Goal: Book appointment/travel/reservation

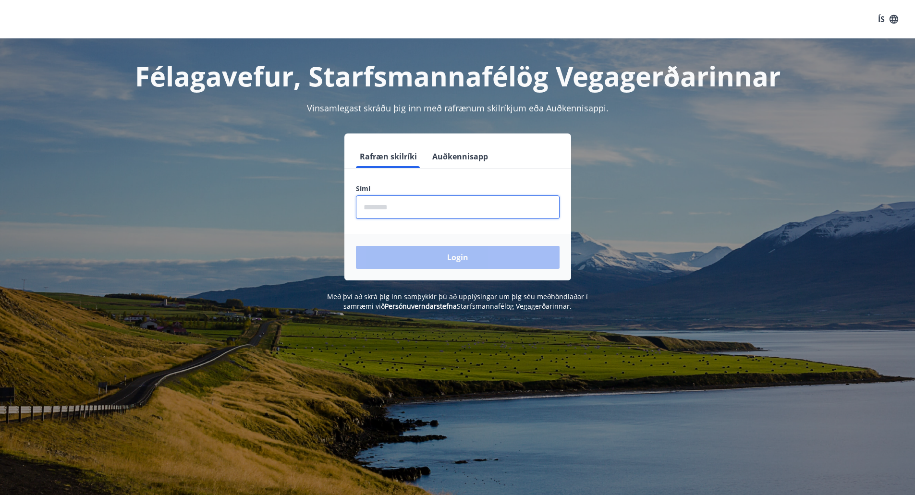
click at [408, 203] on input "phone" at bounding box center [458, 208] width 204 height 24
type input "********"
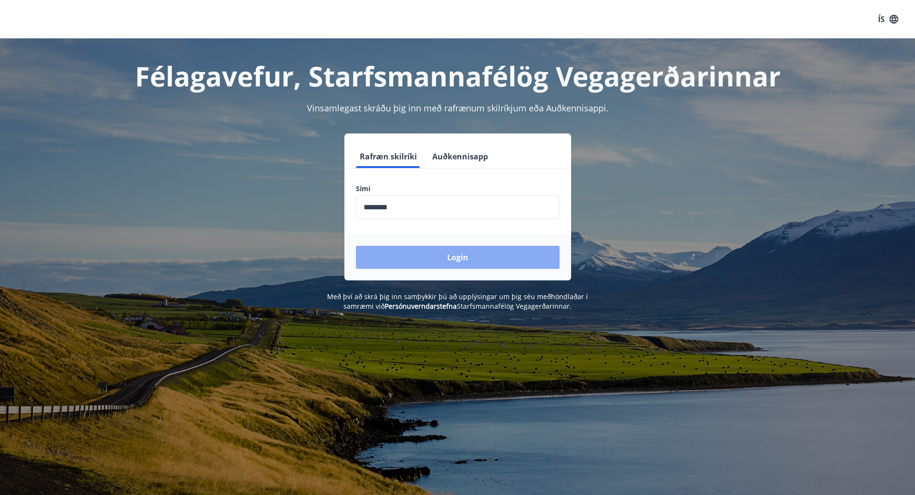
click at [454, 258] on button "Login" at bounding box center [458, 257] width 204 height 23
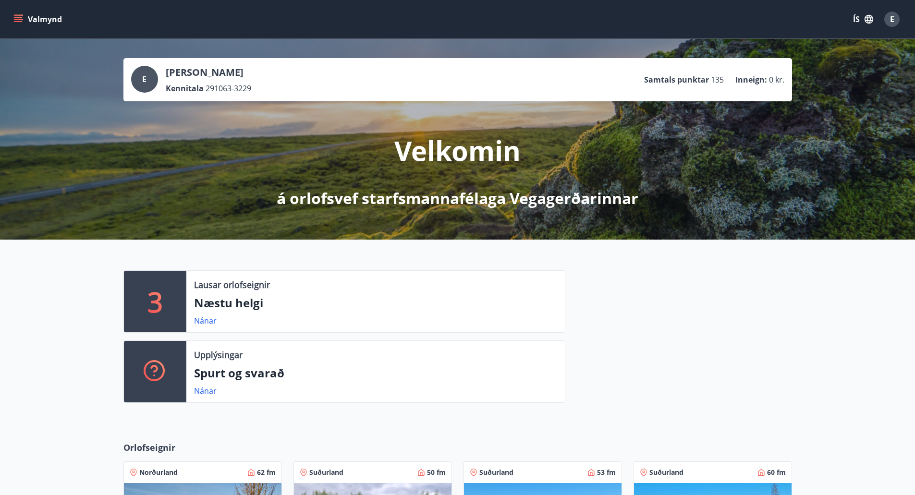
click at [204, 303] on p "Næstu helgi" at bounding box center [375, 303] width 363 height 16
click at [154, 300] on p "3" at bounding box center [154, 301] width 15 height 37
click at [200, 318] on link "Nánar" at bounding box center [205, 321] width 23 height 11
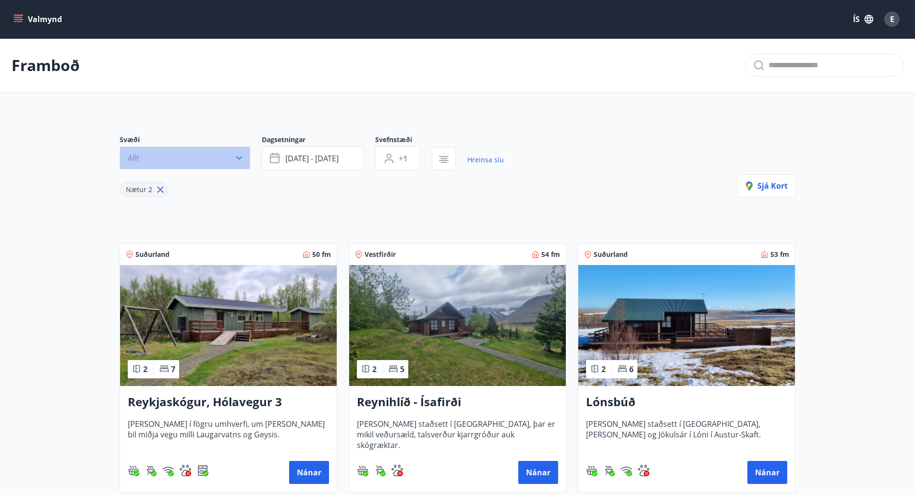
click at [239, 160] on icon "button" at bounding box center [239, 158] width 10 height 10
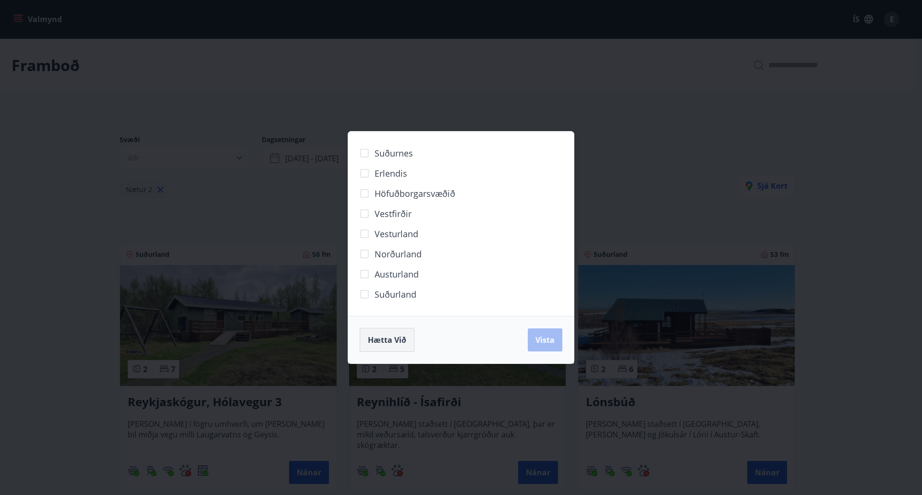
click at [400, 345] on span "Hætta við" at bounding box center [387, 340] width 38 height 11
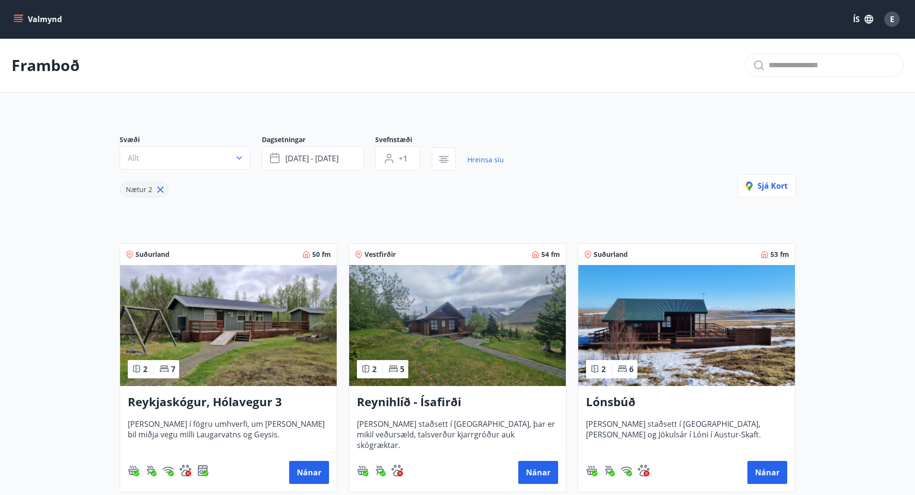
click at [21, 21] on icon "menu" at bounding box center [18, 21] width 9 height 1
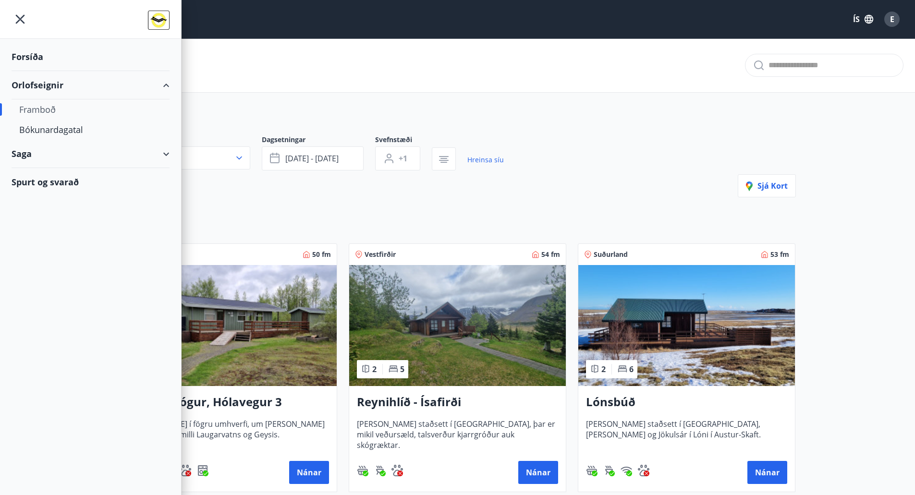
click at [37, 85] on div "Orlofseignir" at bounding box center [91, 85] width 158 height 28
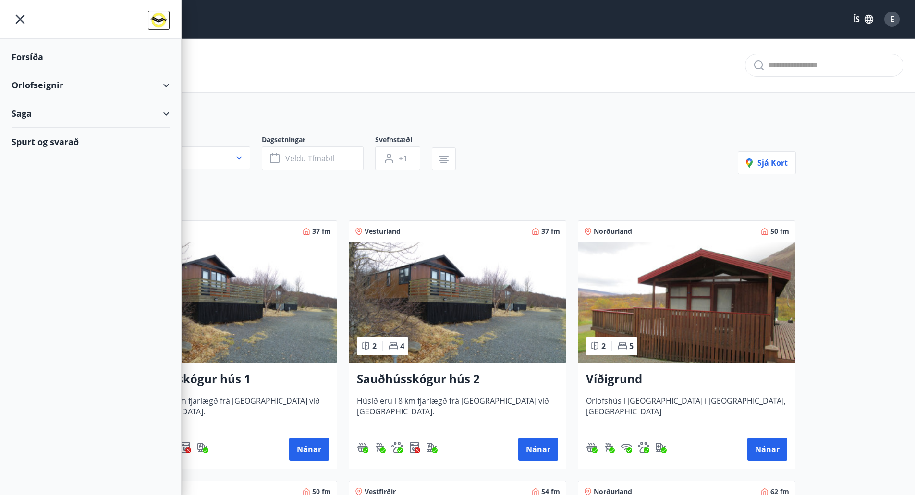
scroll to position [256, 0]
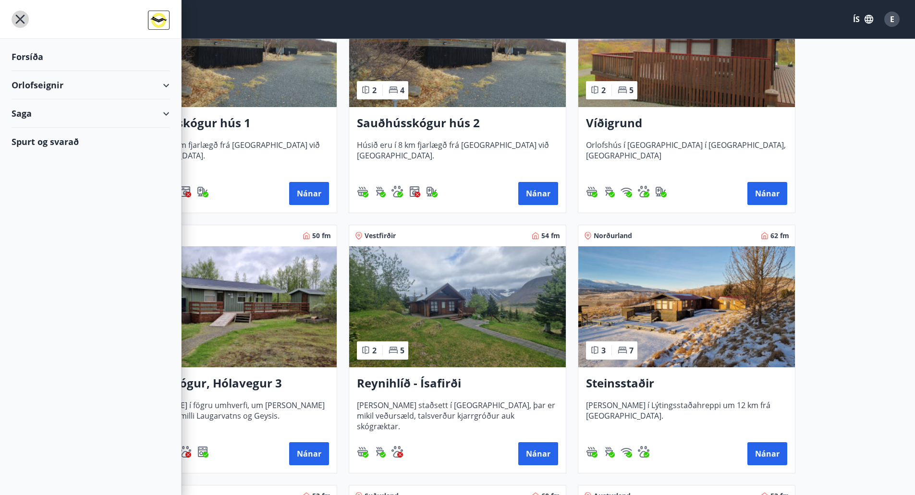
click at [19, 17] on icon "menu" at bounding box center [20, 19] width 17 height 17
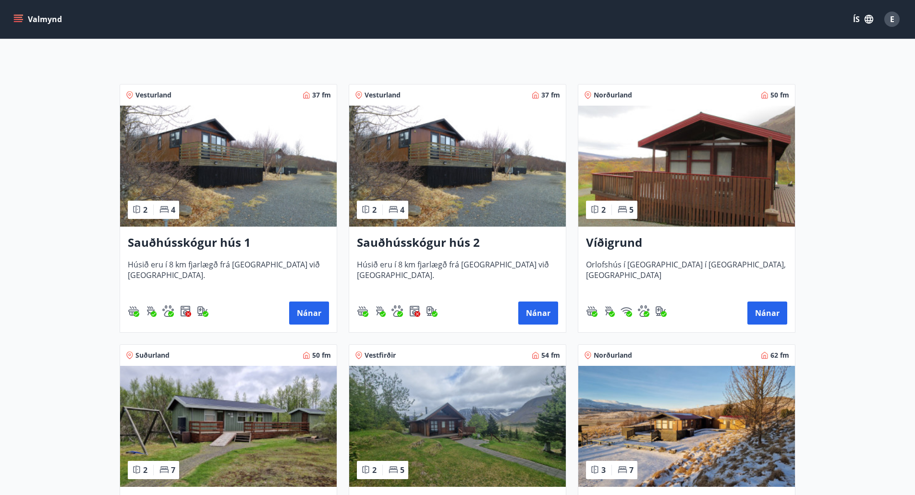
scroll to position [128, 0]
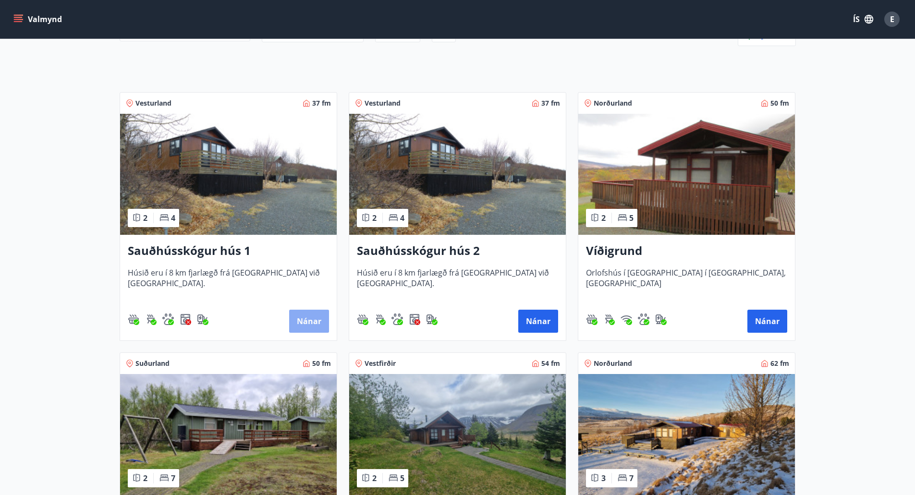
click at [310, 324] on button "Nánar" at bounding box center [309, 321] width 40 height 23
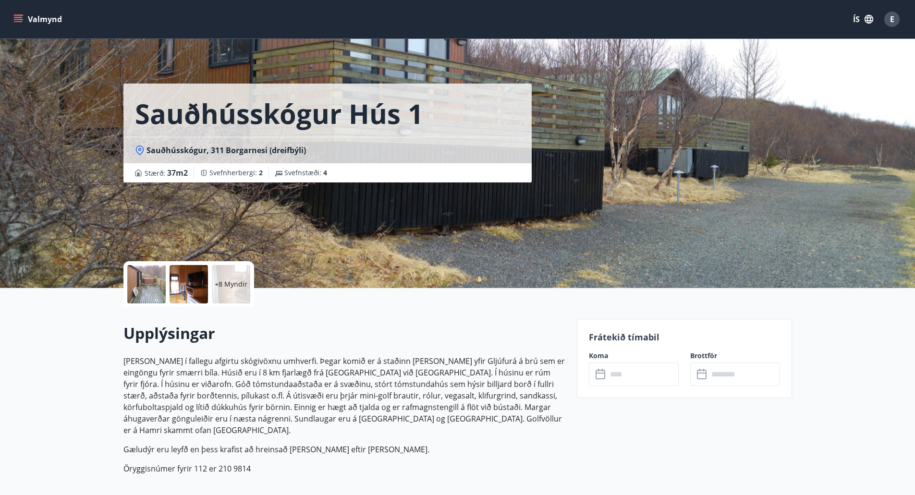
click at [611, 375] on input "text" at bounding box center [643, 375] width 72 height 24
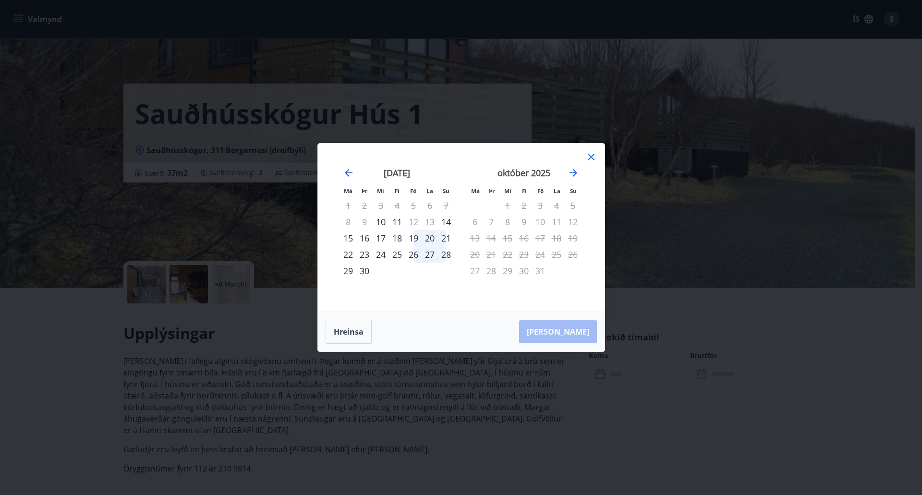
click at [588, 157] on icon at bounding box center [592, 157] width 12 height 12
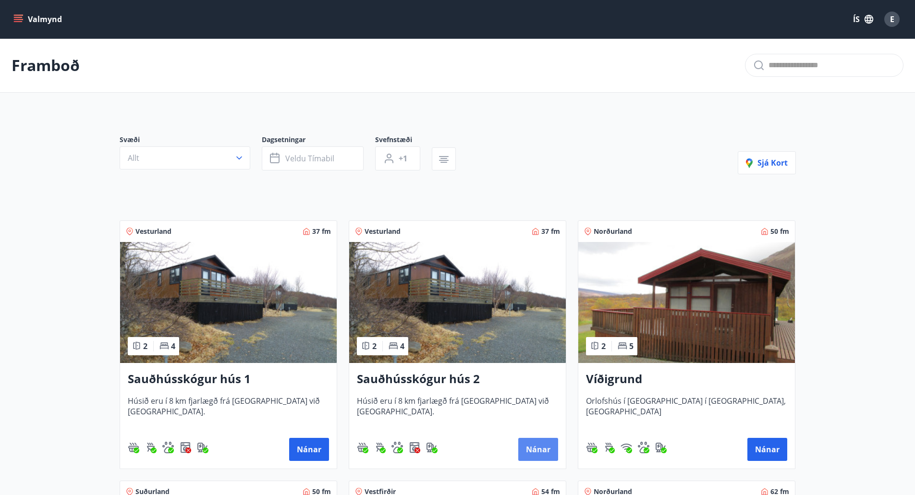
click at [533, 448] on button "Nánar" at bounding box center [538, 449] width 40 height 23
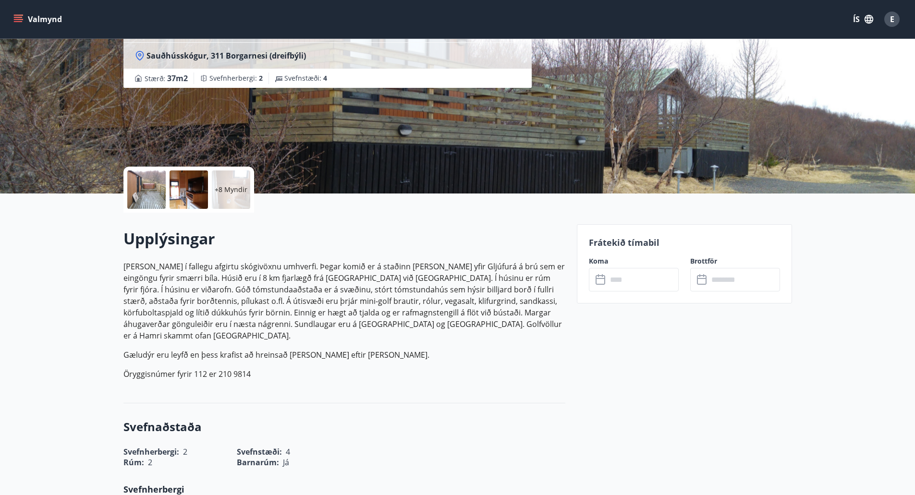
scroll to position [128, 0]
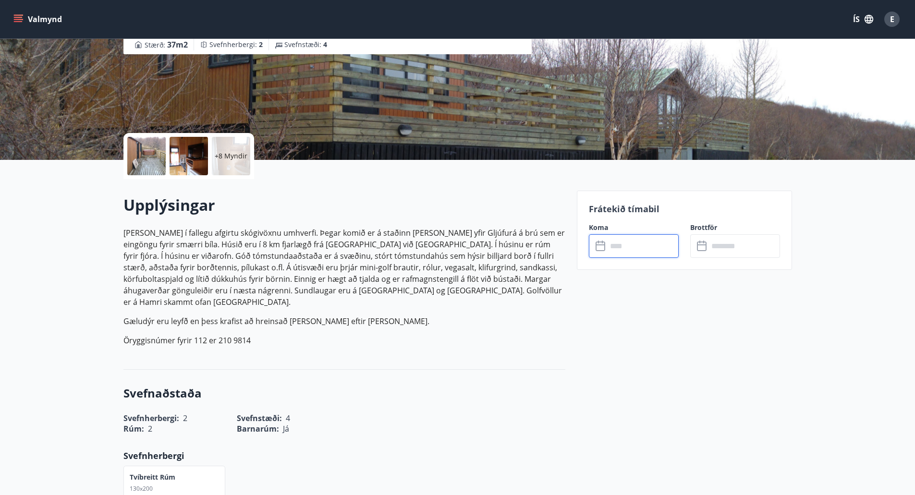
click at [616, 246] on input "text" at bounding box center [643, 246] width 72 height 24
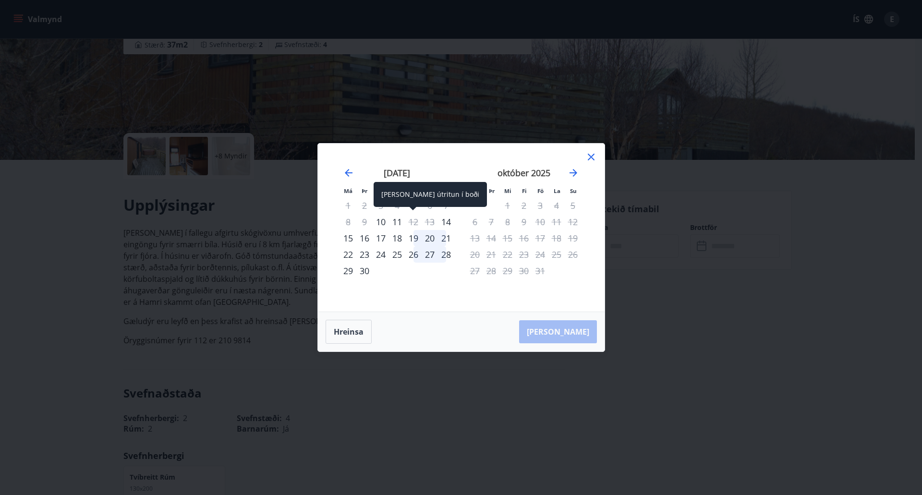
click at [416, 224] on div "12" at bounding box center [413, 222] width 16 height 16
click at [589, 158] on icon at bounding box center [592, 157] width 12 height 12
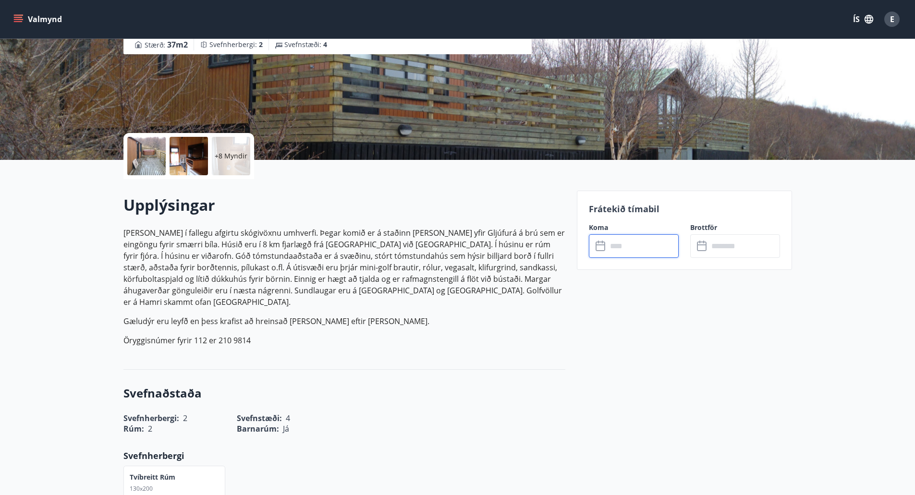
drag, startPoint x: 6, startPoint y: 0, endPoint x: 201, endPoint y: 113, distance: 225.6
click at [318, 122] on div "Sauðhússkógur hús 2 Sauðhússkógur, 311 Borgarnesi (dreifbýli) Stærð : 37 m2 [GE…" at bounding box center [346, 16] width 446 height 288
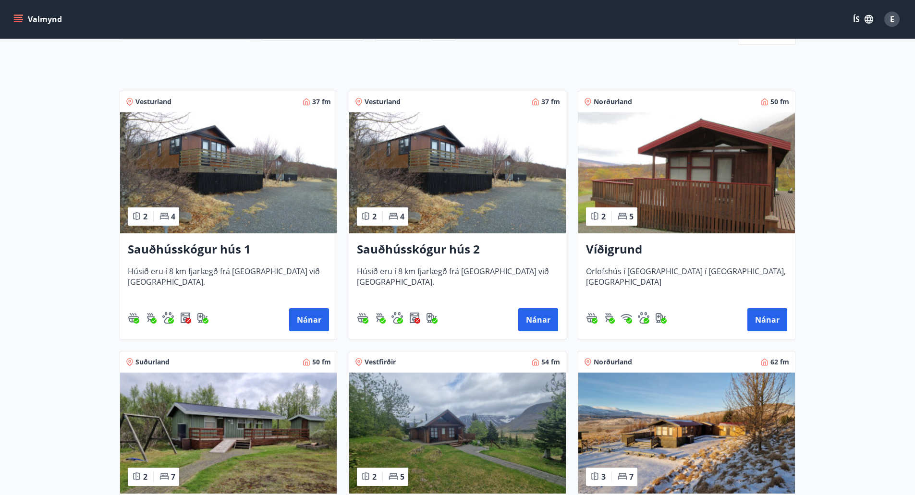
scroll to position [256, 0]
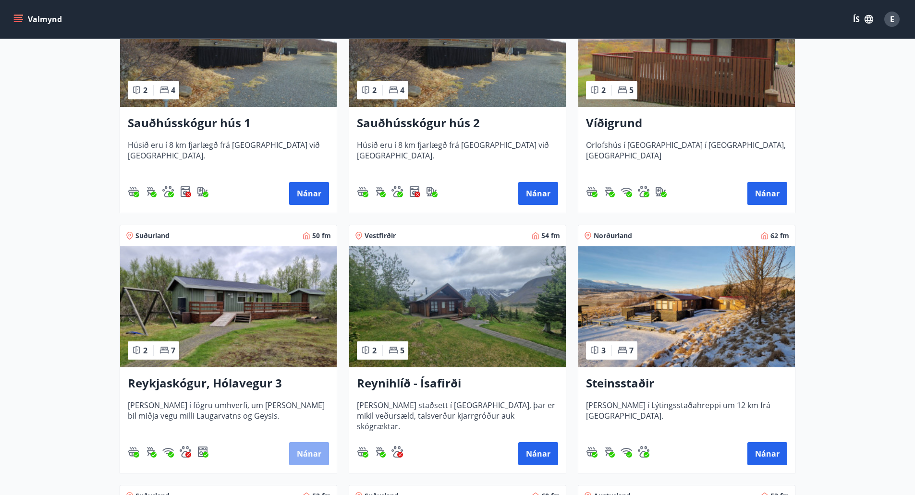
click at [312, 456] on button "Nánar" at bounding box center [309, 453] width 40 height 23
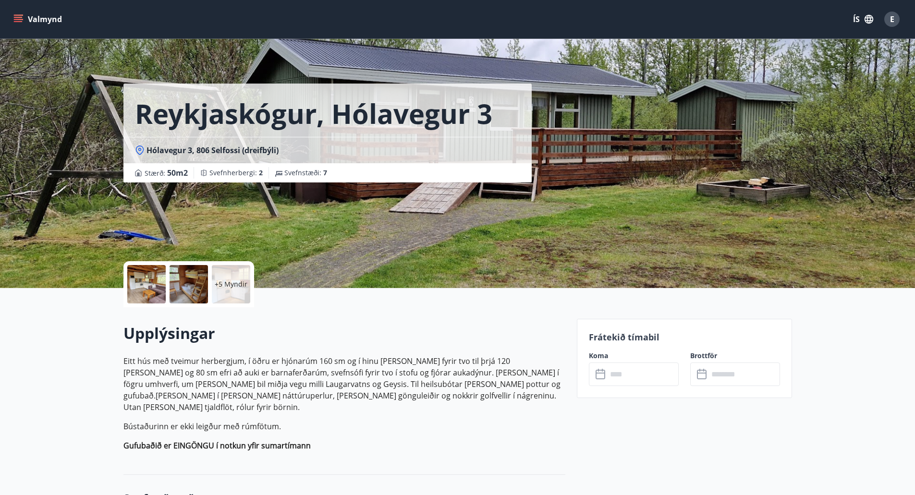
click at [553, 263] on div "+5 Myndir" at bounding box center [344, 284] width 442 height 46
click at [548, 248] on div "Reykjaskógur, Hólavegur 3 Hólavegur 3, 806 Selfossi (dreifbýli) Stærð : 50 m2 […" at bounding box center [346, 144] width 446 height 288
click at [104, 203] on div "Reykjaskógur, Hólavegur 3 Hólavegur 3, 806 Selfossi (dreifbýli) Stærð : 50 m2 […" at bounding box center [457, 144] width 915 height 288
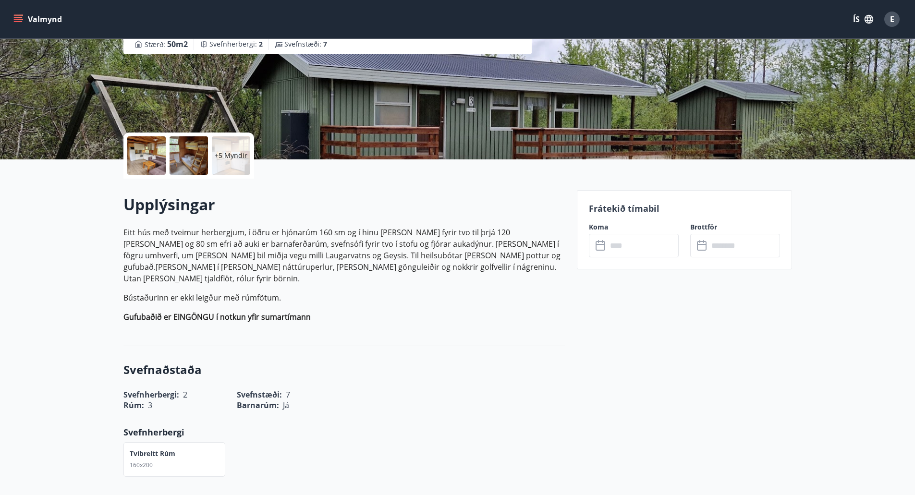
scroll to position [128, 0]
click at [604, 247] on icon at bounding box center [602, 247] width 12 height 12
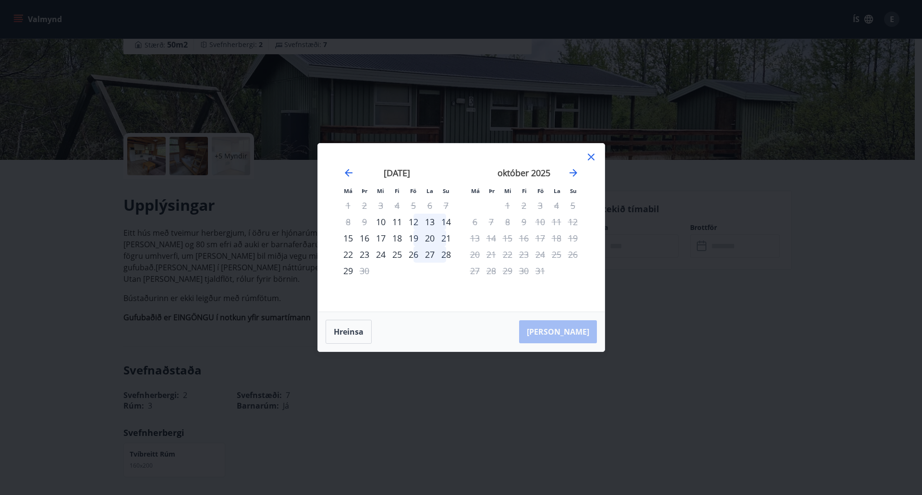
click at [414, 222] on div "12" at bounding box center [413, 222] width 16 height 16
click at [414, 221] on div "12" at bounding box center [413, 222] width 16 height 16
click at [446, 220] on div "14" at bounding box center [446, 222] width 16 height 16
drag, startPoint x: 416, startPoint y: 222, endPoint x: 432, endPoint y: 223, distance: 15.9
click at [432, 223] on tr "8 9 10 11 12 13 14" at bounding box center [397, 222] width 114 height 16
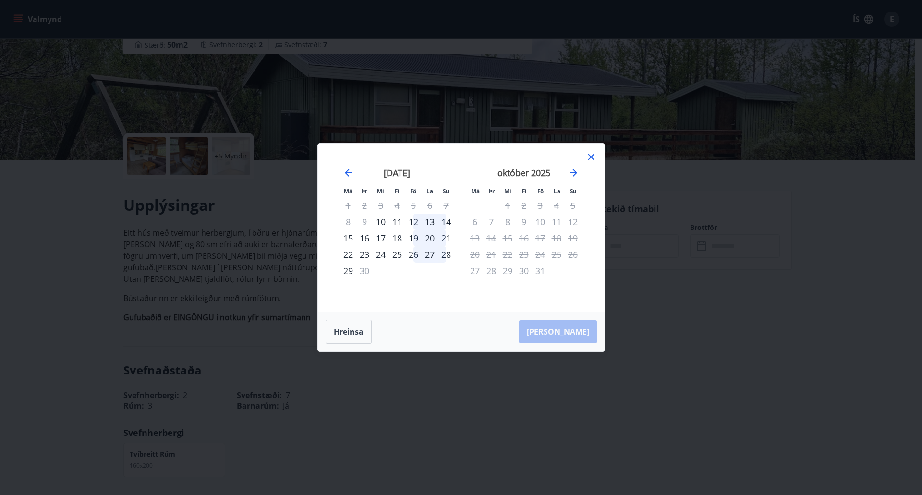
click at [450, 223] on div "14" at bounding box center [446, 222] width 16 height 16
click at [567, 334] on div "[PERSON_NAME]" at bounding box center [461, 331] width 287 height 39
click at [589, 158] on icon at bounding box center [592, 157] width 12 height 12
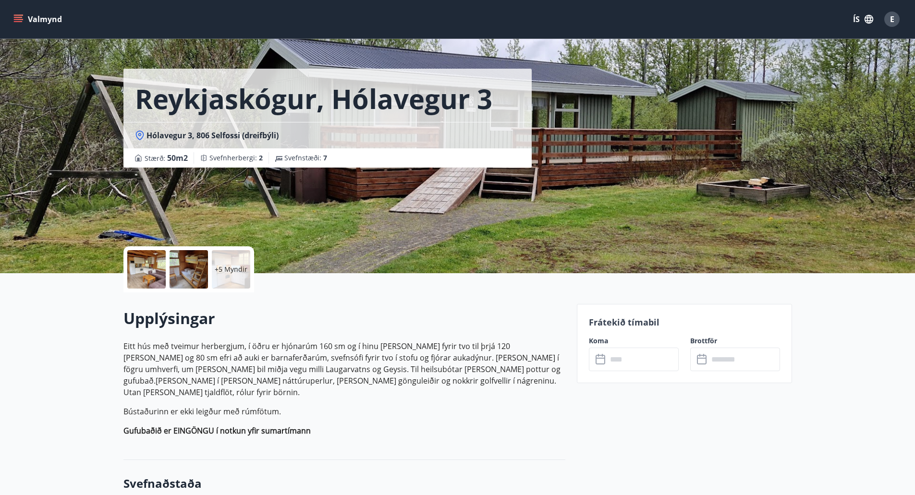
scroll to position [0, 0]
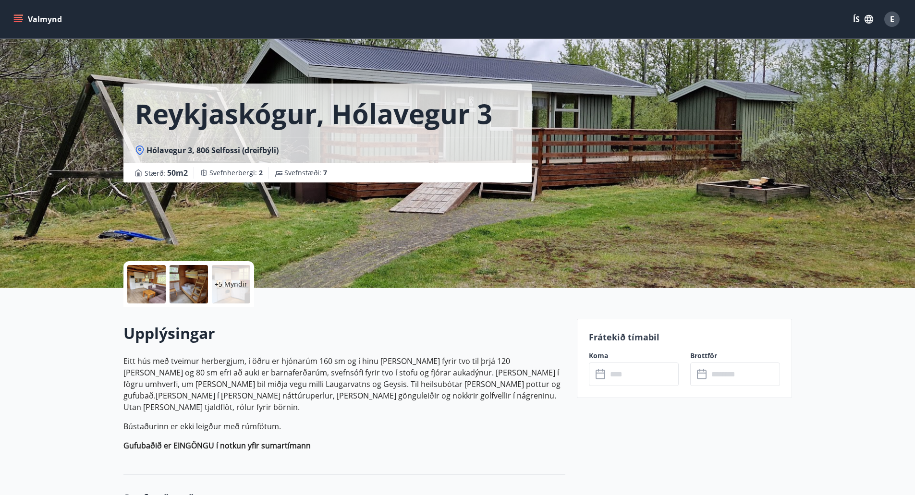
click at [20, 18] on icon "menu" at bounding box center [18, 19] width 10 height 10
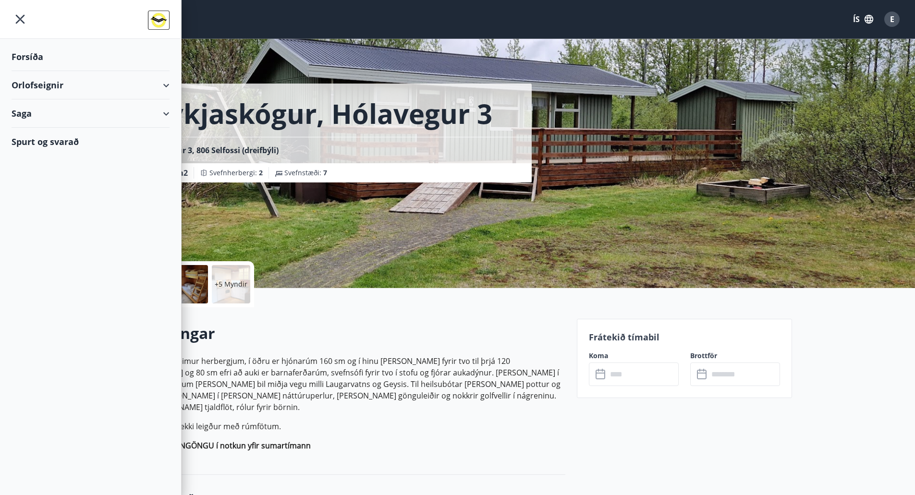
click at [24, 19] on icon "menu" at bounding box center [20, 19] width 17 height 17
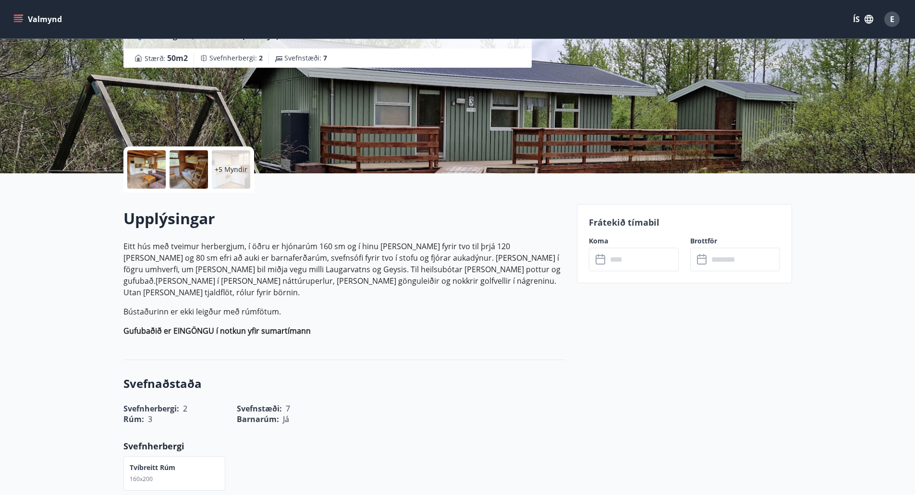
scroll to position [128, 0]
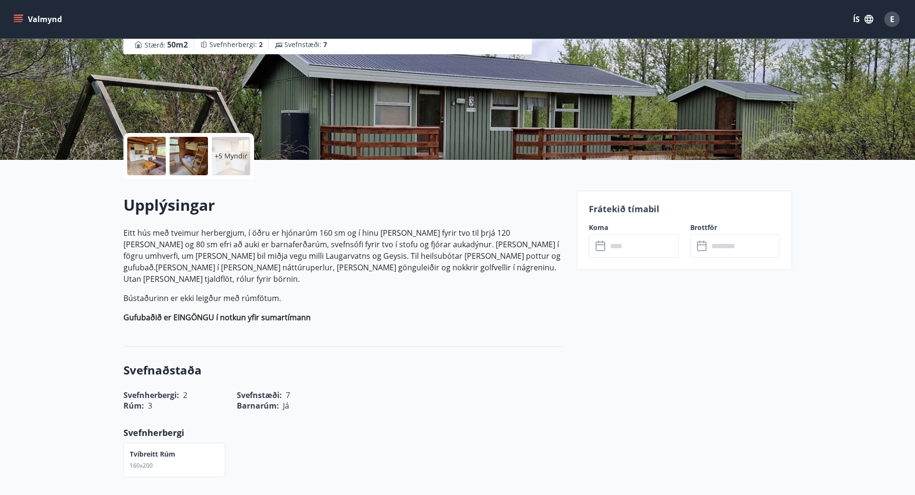
click at [617, 249] on input "text" at bounding box center [643, 246] width 72 height 24
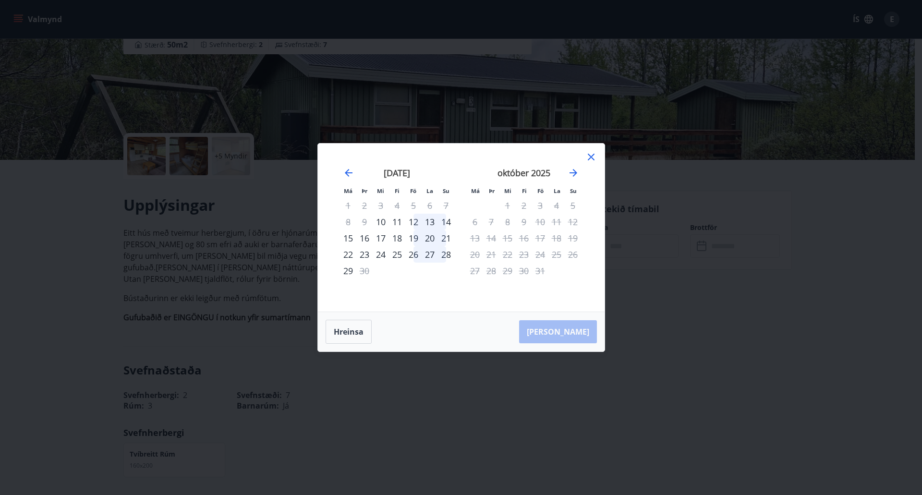
click at [412, 221] on div "12" at bounding box center [413, 222] width 16 height 16
click at [450, 224] on div "14" at bounding box center [446, 222] width 16 height 16
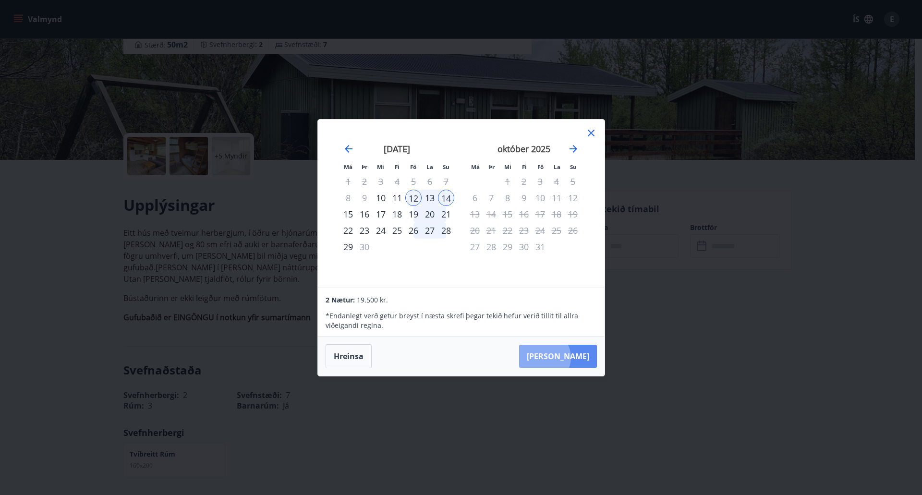
click at [574, 357] on button "[PERSON_NAME]" at bounding box center [558, 356] width 78 height 23
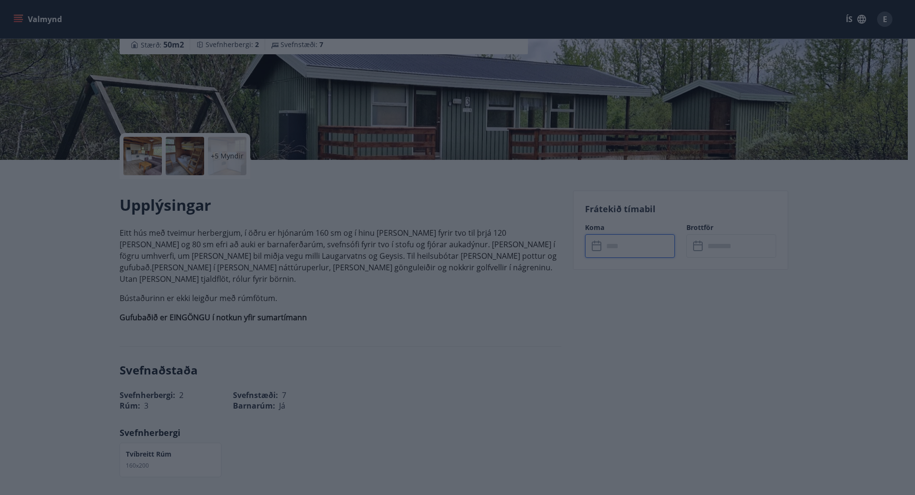
type input "******"
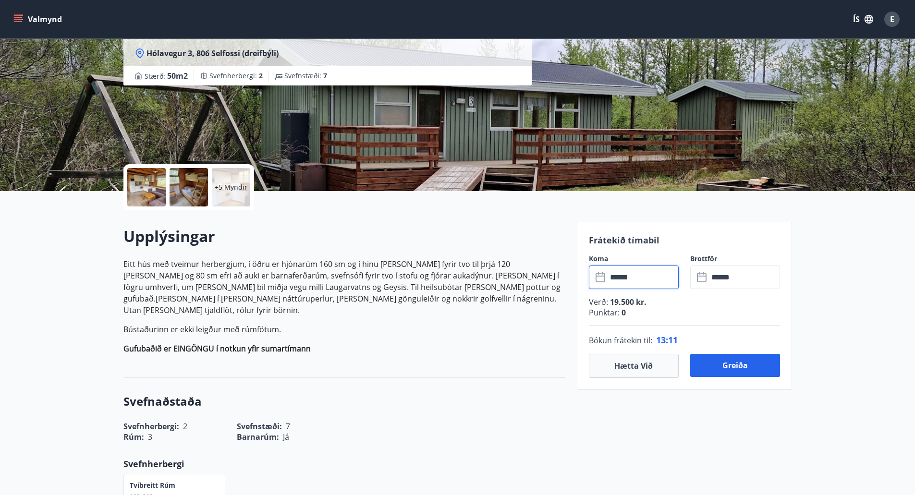
scroll to position [79, 0]
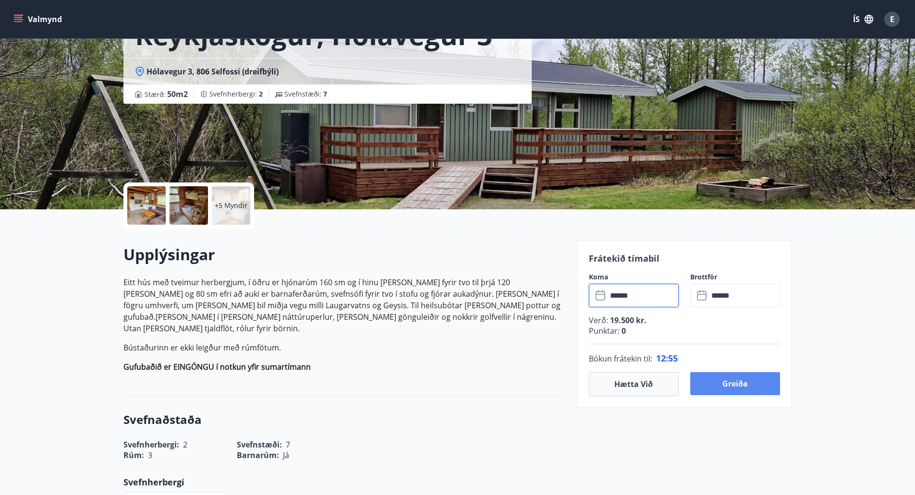
click at [732, 385] on button "Greiða" at bounding box center [735, 383] width 90 height 23
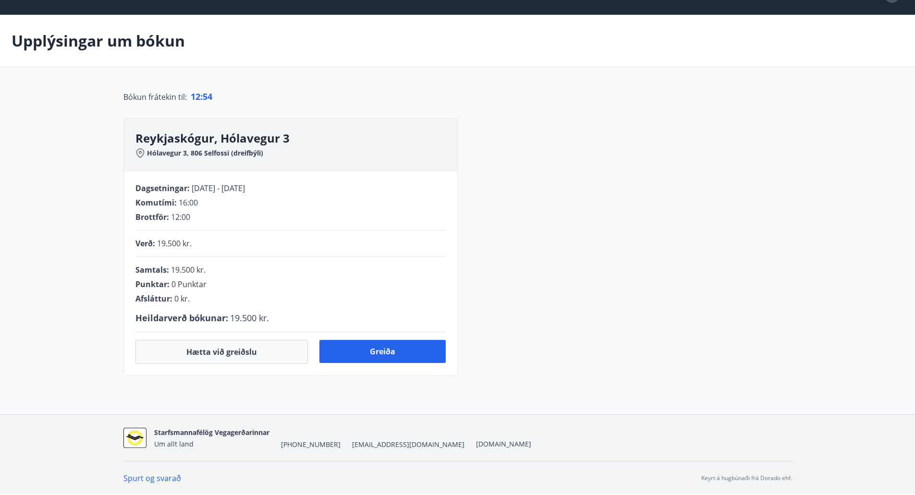
scroll to position [79, 0]
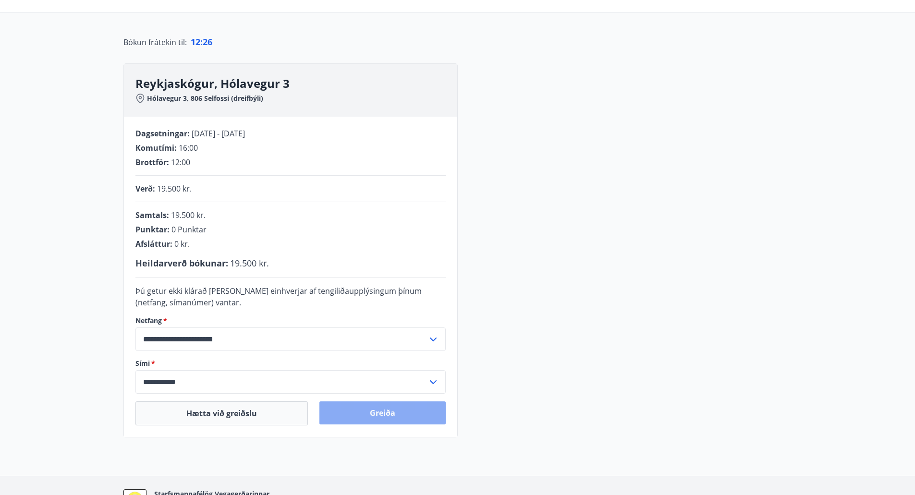
click at [380, 413] on button "Greiða" at bounding box center [382, 413] width 126 height 23
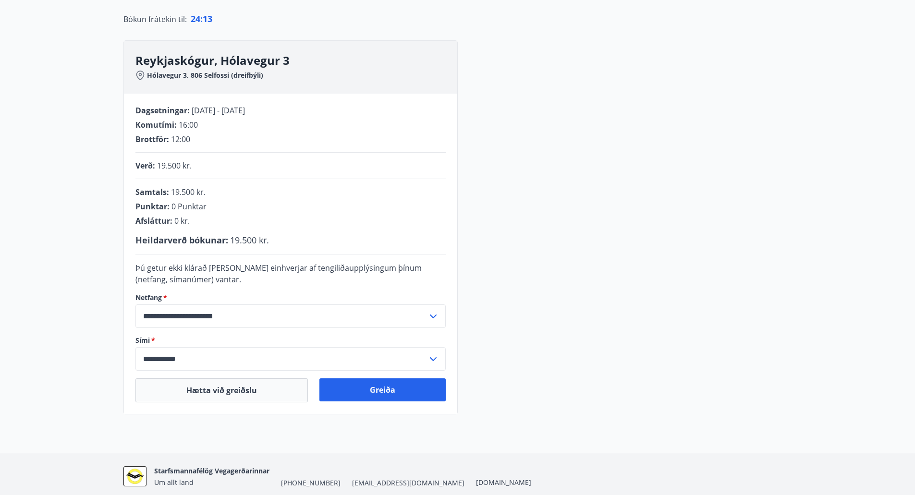
scroll to position [140, 0]
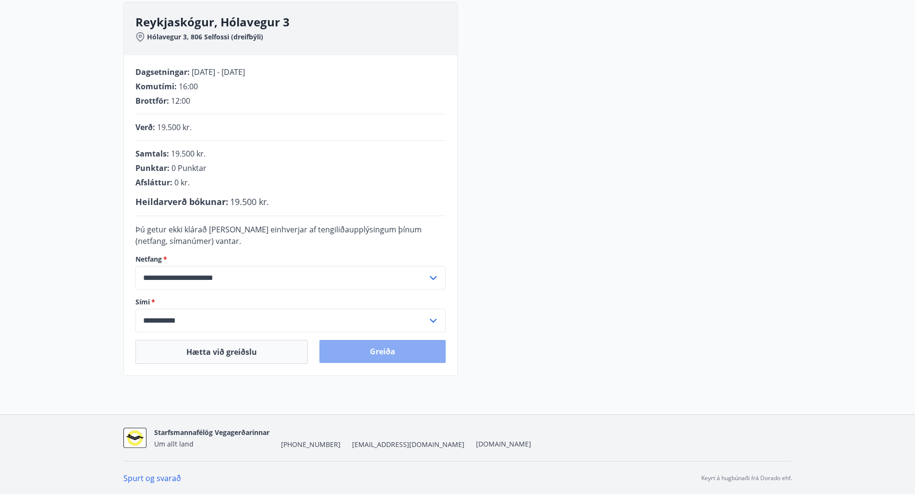
click at [386, 351] on button "Greiða" at bounding box center [382, 351] width 126 height 23
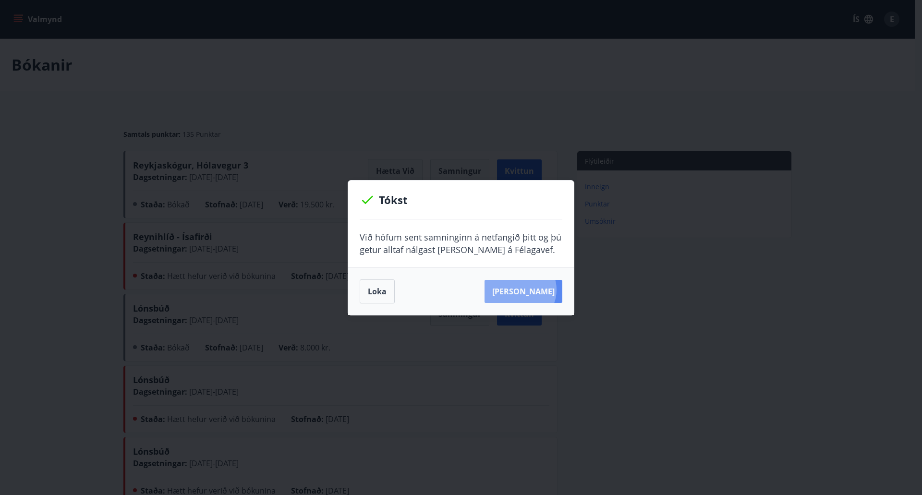
click at [535, 290] on button "[PERSON_NAME]" at bounding box center [524, 291] width 78 height 23
click at [365, 291] on button "Loka" at bounding box center [377, 292] width 35 height 24
